Goal: Find specific page/section: Find specific page/section

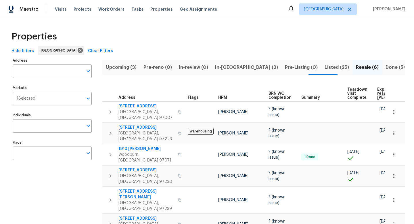
scroll to position [0, 44]
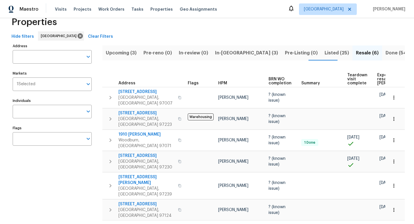
click at [121, 53] on span "Upcoming (3)" at bounding box center [121, 53] width 31 height 8
